Goal: Task Accomplishment & Management: Use online tool/utility

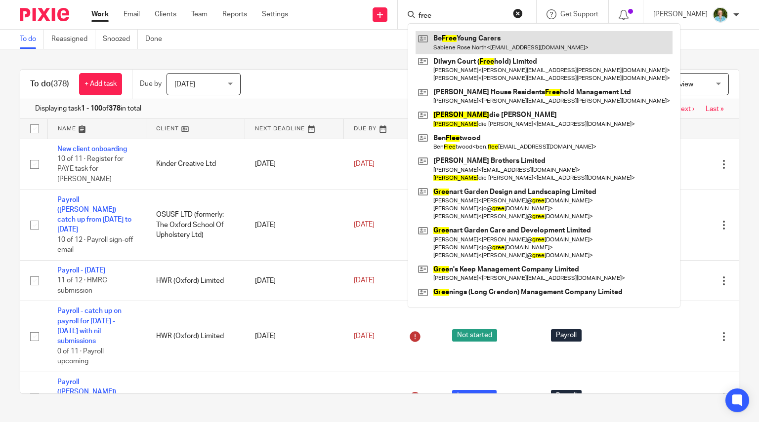
type input "free"
click at [480, 39] on link at bounding box center [544, 42] width 257 height 23
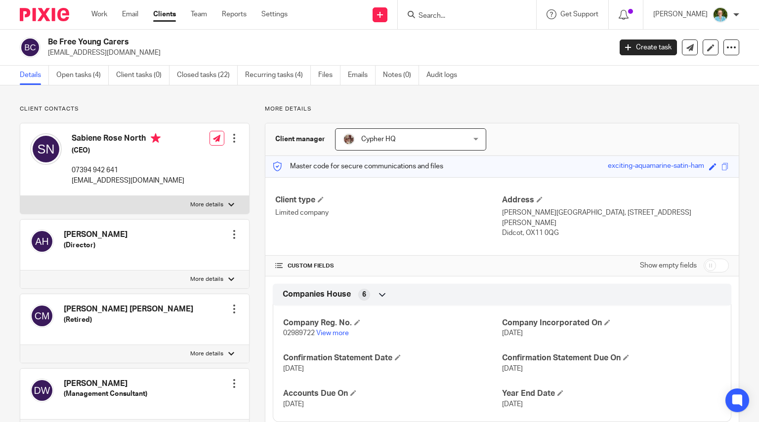
click at [75, 83] on link "Open tasks (4)" at bounding box center [82, 75] width 52 height 19
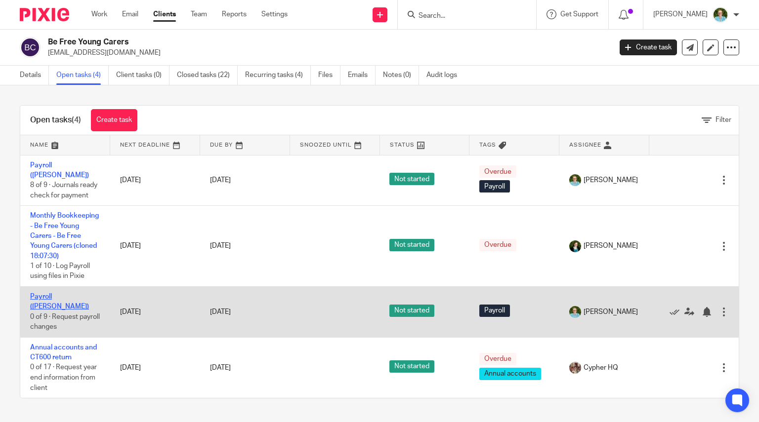
click at [69, 309] on link "Payroll ([PERSON_NAME])" at bounding box center [59, 302] width 59 height 17
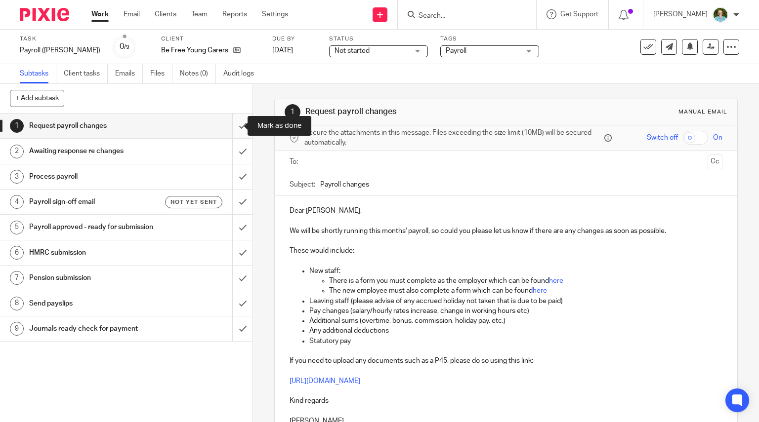
click at [231, 123] on input "submit" at bounding box center [126, 126] width 253 height 25
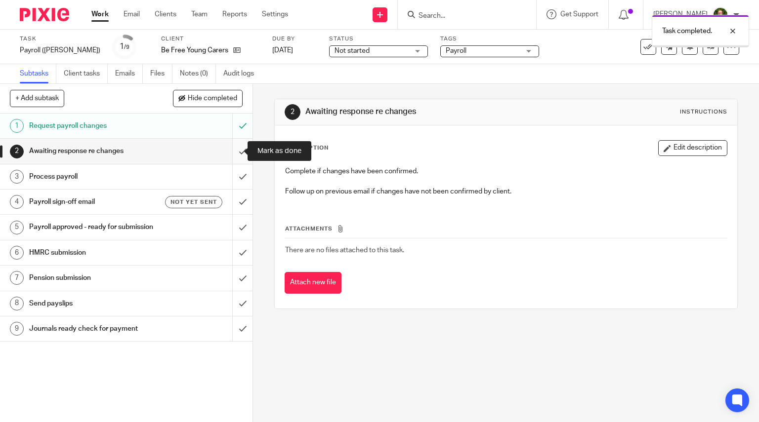
click at [234, 151] on input "submit" at bounding box center [126, 151] width 253 height 25
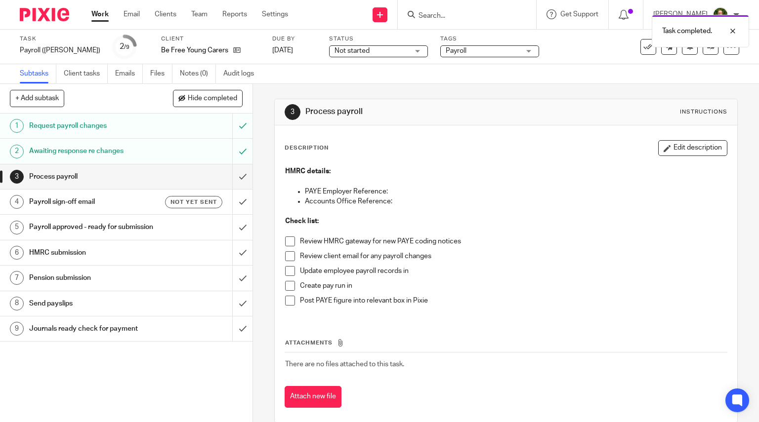
click at [290, 240] on span at bounding box center [290, 242] width 10 height 10
click at [289, 255] on span at bounding box center [290, 257] width 10 height 10
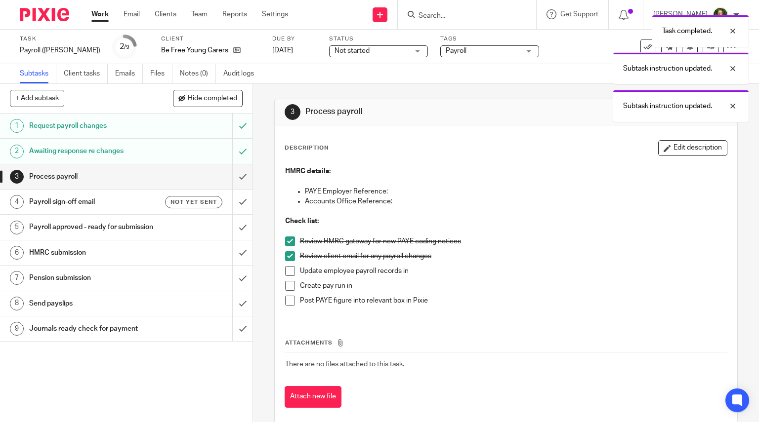
click at [290, 271] on span at bounding box center [290, 271] width 10 height 10
click at [287, 284] on span at bounding box center [290, 286] width 10 height 10
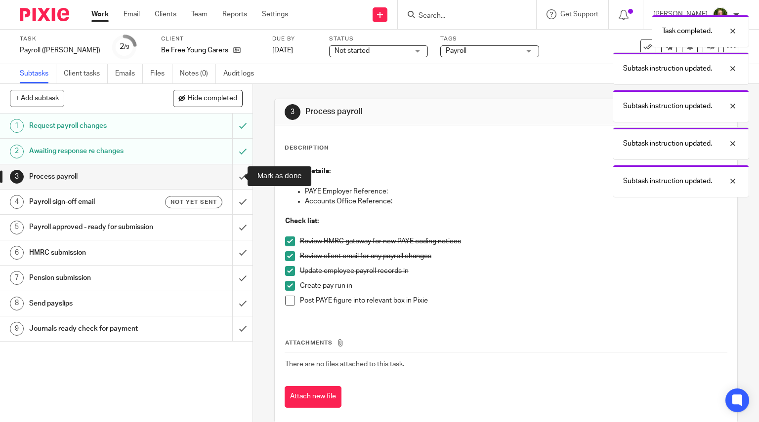
click at [233, 173] on input "submit" at bounding box center [126, 177] width 253 height 25
